Goal: Browse casually

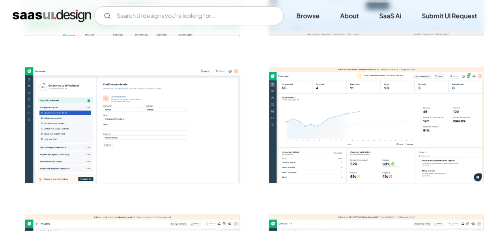
scroll to position [276, 0]
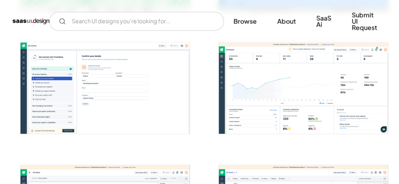
click at [124, 112] on img "open lightbox" at bounding box center [104, 88] width 169 height 91
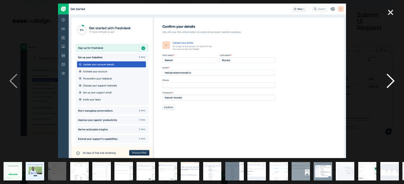
click at [394, 84] on div "next image" at bounding box center [390, 81] width 27 height 155
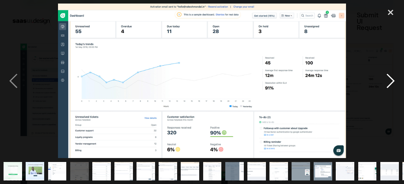
click at [390, 82] on div "next image" at bounding box center [390, 81] width 27 height 155
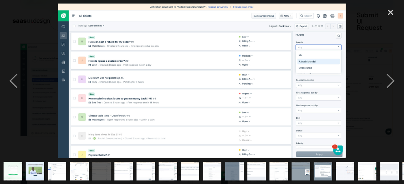
click at [368, 136] on div at bounding box center [202, 81] width 404 height 155
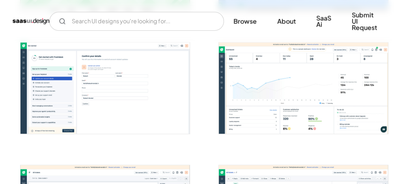
click at [258, 82] on img "open lightbox" at bounding box center [303, 88] width 169 height 91
click at [0, 0] on div at bounding box center [0, 0] width 0 height 0
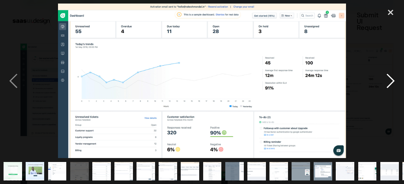
click at [390, 83] on div "next image" at bounding box center [390, 81] width 27 height 155
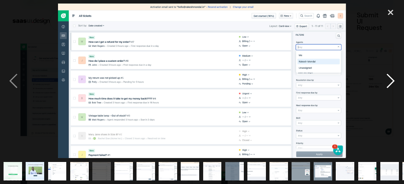
click at [390, 83] on div "next image" at bounding box center [390, 81] width 27 height 155
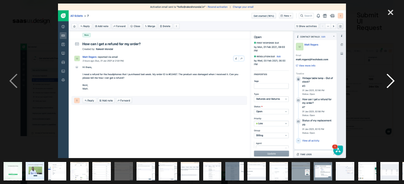
click at [392, 81] on div "next image" at bounding box center [390, 81] width 27 height 155
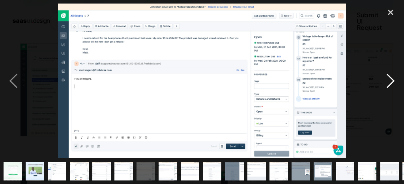
click at [392, 81] on div "next image" at bounding box center [390, 81] width 27 height 155
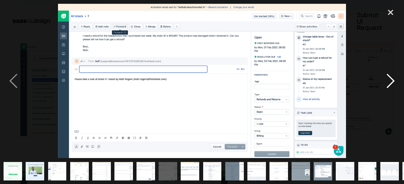
click at [391, 78] on div "next image" at bounding box center [390, 81] width 27 height 155
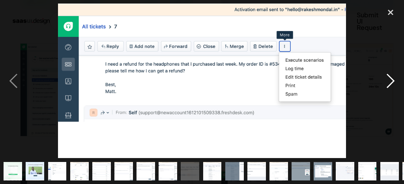
click at [387, 82] on div "next image" at bounding box center [390, 81] width 27 height 155
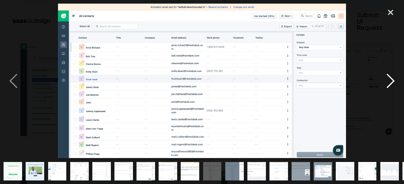
click at [392, 80] on div "next image" at bounding box center [390, 81] width 27 height 155
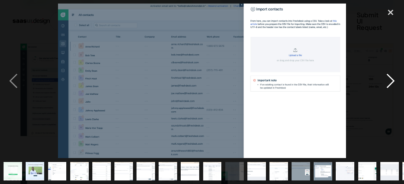
click at [392, 82] on div "next image" at bounding box center [390, 81] width 27 height 155
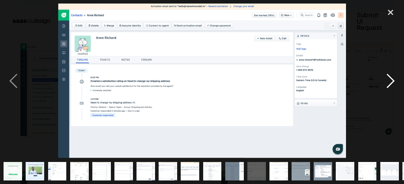
click at [387, 83] on div "next image" at bounding box center [390, 81] width 27 height 155
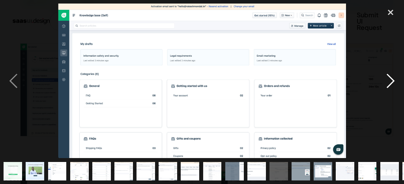
click at [389, 81] on div "next image" at bounding box center [390, 81] width 27 height 155
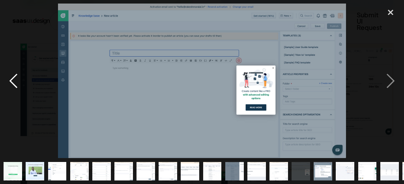
click at [8, 77] on div "previous image" at bounding box center [13, 81] width 27 height 155
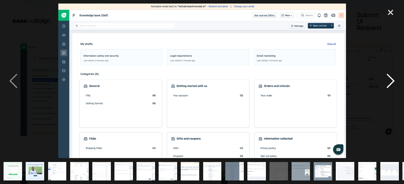
click at [389, 84] on div "next image" at bounding box center [390, 81] width 27 height 155
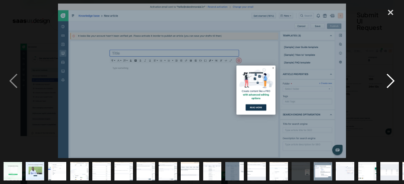
click at [390, 80] on div "next image" at bounding box center [390, 81] width 27 height 155
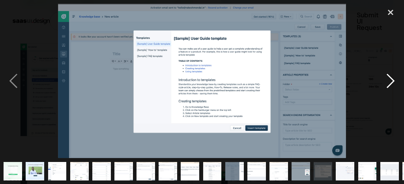
click at [389, 83] on div "next image" at bounding box center [390, 81] width 27 height 155
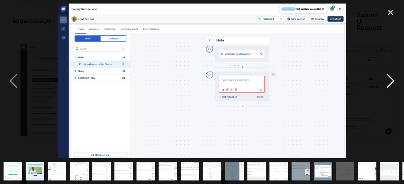
click at [389, 85] on div "next image" at bounding box center [390, 81] width 27 height 155
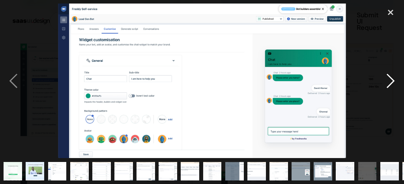
click at [389, 81] on div "next image" at bounding box center [390, 81] width 27 height 155
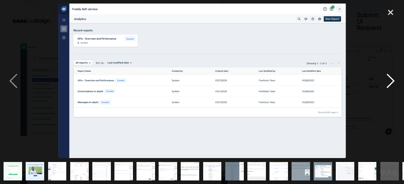
click at [392, 82] on div "next image" at bounding box center [390, 81] width 27 height 155
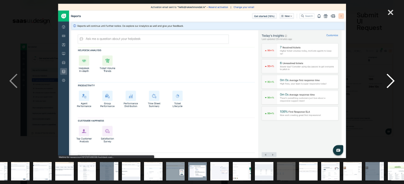
scroll to position [0, 131]
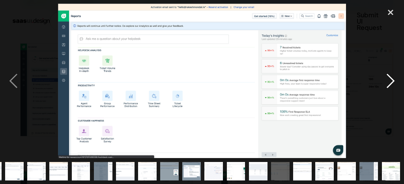
click at [388, 82] on div "next image" at bounding box center [390, 81] width 27 height 155
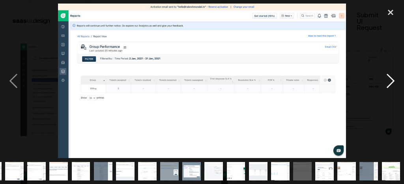
click at [388, 82] on div "next image" at bounding box center [390, 81] width 27 height 155
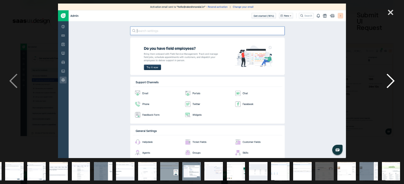
click at [389, 84] on div "next image" at bounding box center [390, 81] width 27 height 155
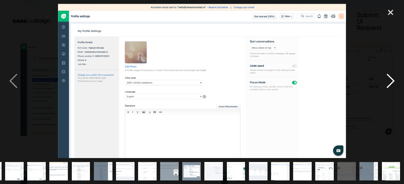
click at [389, 84] on div "next image" at bounding box center [390, 81] width 27 height 155
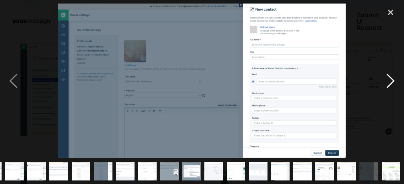
click at [389, 84] on div "next image" at bounding box center [390, 81] width 27 height 155
